Goal: Find contact information: Find contact information

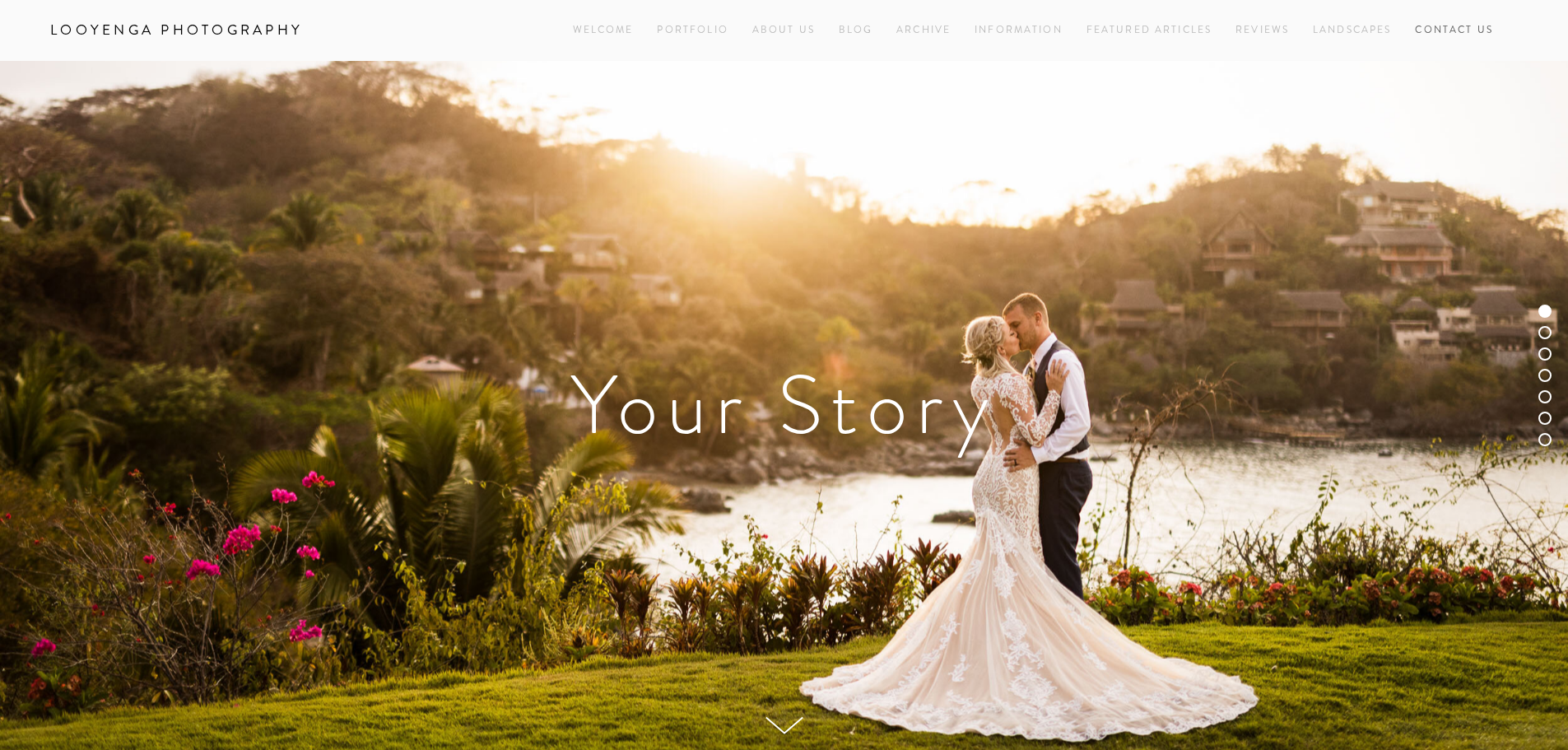
click at [1443, 30] on link "Contact Us" at bounding box center [1454, 30] width 78 height 22
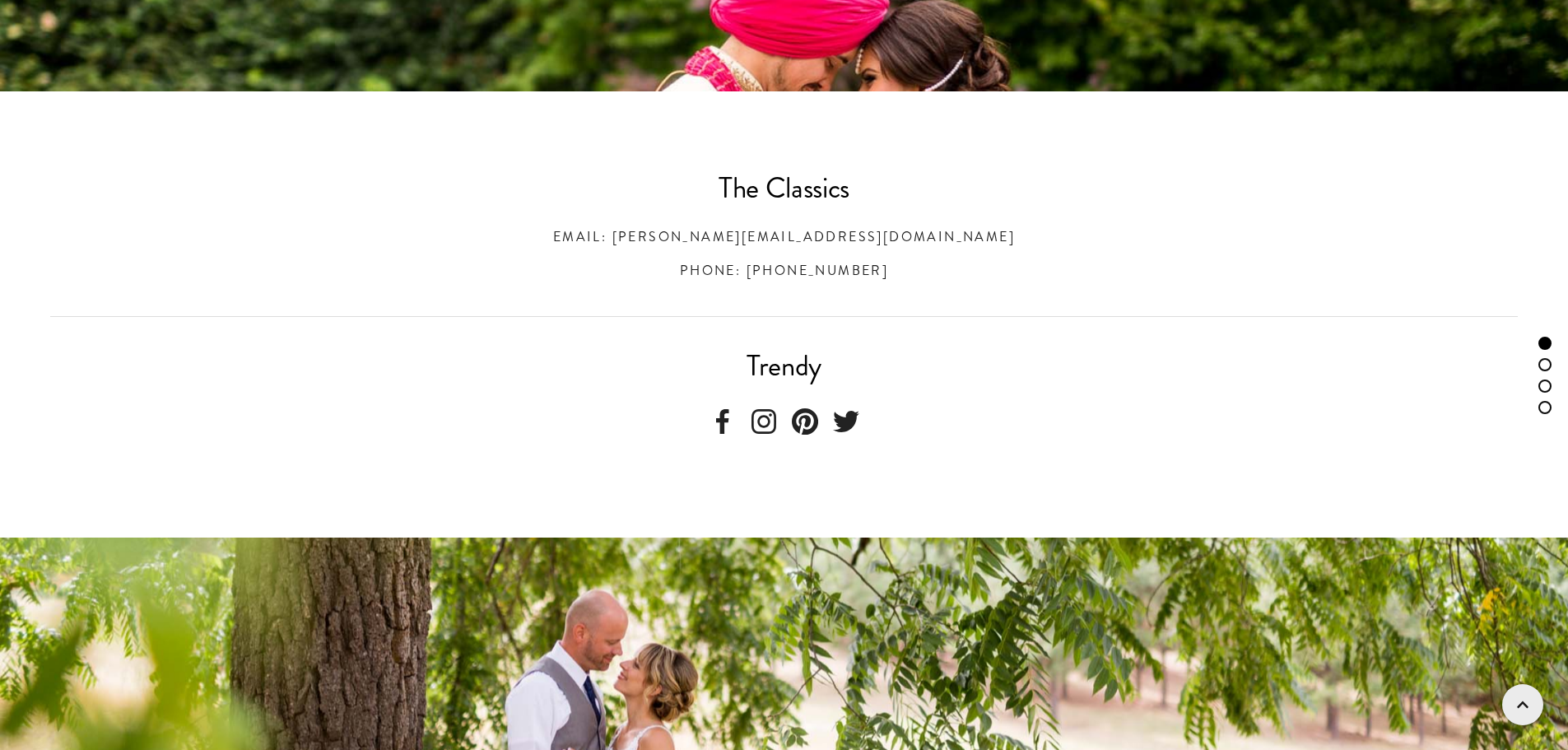
scroll to position [576, 0]
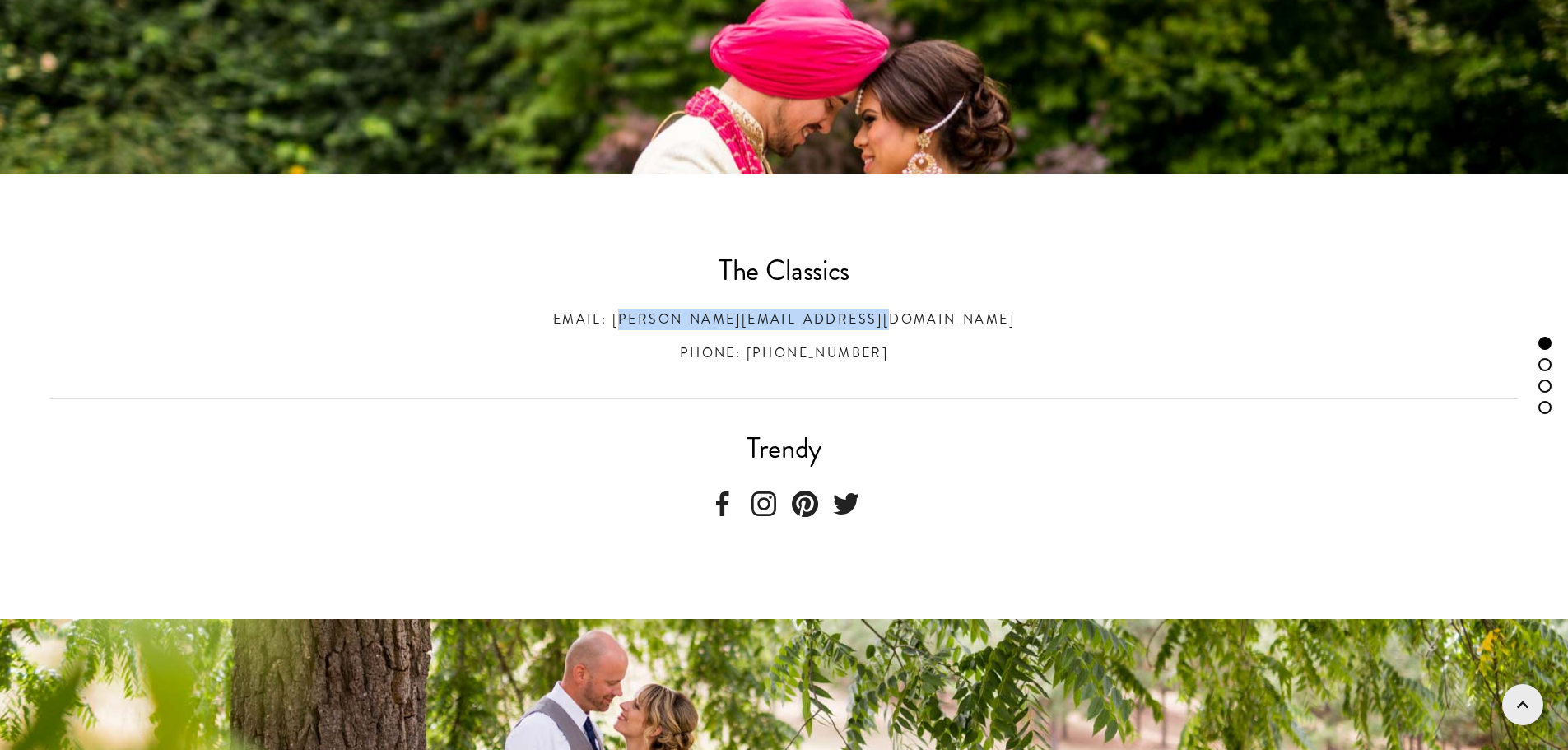
drag, startPoint x: 969, startPoint y: 321, endPoint x: 662, endPoint y: 320, distance: 307.0
click at [662, 320] on h3 "Email: [PERSON_NAME][EMAIL_ADDRESS][DOMAIN_NAME]" at bounding box center [784, 320] width 1468 height 22
click at [1163, 380] on div at bounding box center [784, 398] width 1495 height 42
drag, startPoint x: 974, startPoint y: 320, endPoint x: 652, endPoint y: 313, distance: 322.1
click at [652, 313] on h3 "Email: [PERSON_NAME][EMAIL_ADDRESS][DOMAIN_NAME]" at bounding box center [784, 320] width 1468 height 22
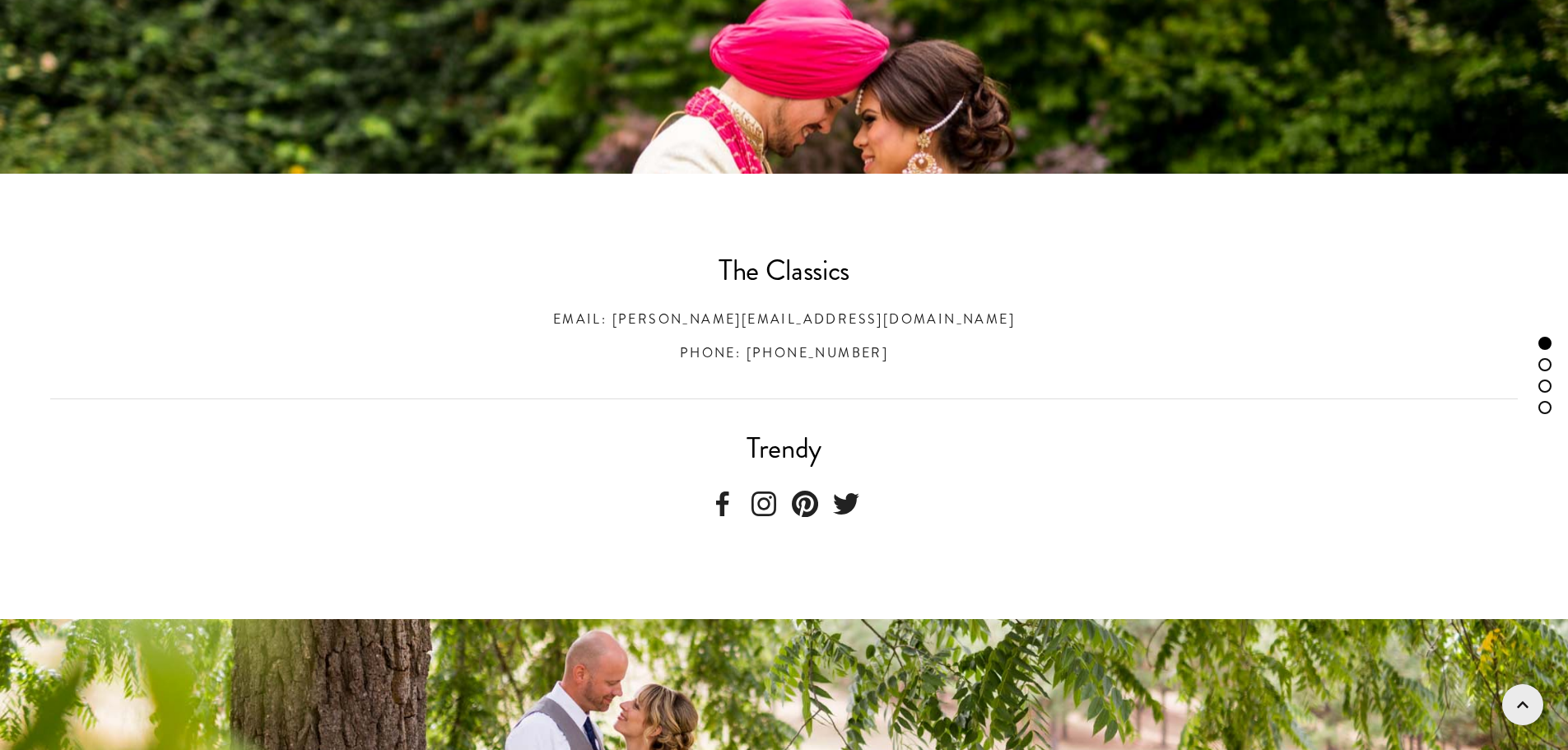
click at [1023, 334] on div "The Classics Email: [PERSON_NAME][EMAIL_ADDRESS][DOMAIN_NAME] Phone: [PHONE_NUM…" at bounding box center [784, 310] width 1468 height 108
drag, startPoint x: 915, startPoint y: 321, endPoint x: 659, endPoint y: 319, distance: 256.0
click at [659, 319] on h3 "Email: [PERSON_NAME][EMAIL_ADDRESS][DOMAIN_NAME]" at bounding box center [784, 320] width 1468 height 22
copy h3 "[PERSON_NAME][EMAIL_ADDRESS][DOMAIN_NAME]"
